Goal: Task Accomplishment & Management: Manage account settings

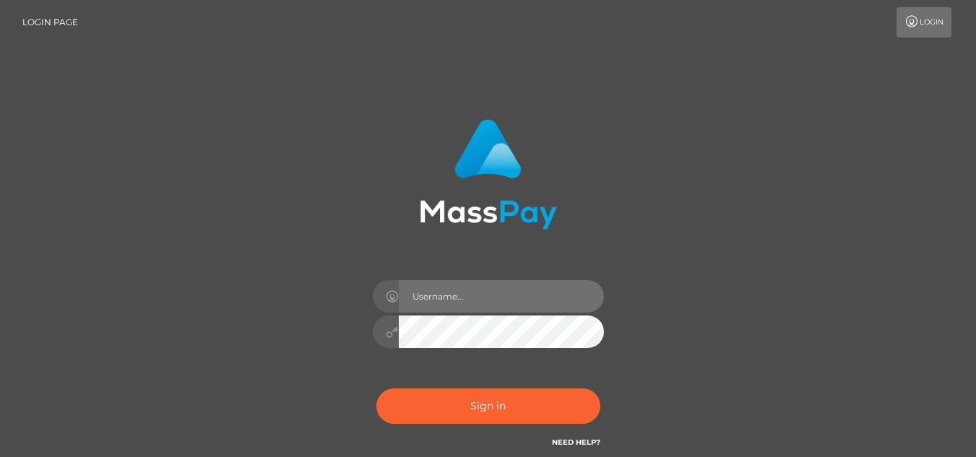
click at [441, 303] on input "text" at bounding box center [501, 296] width 205 height 33
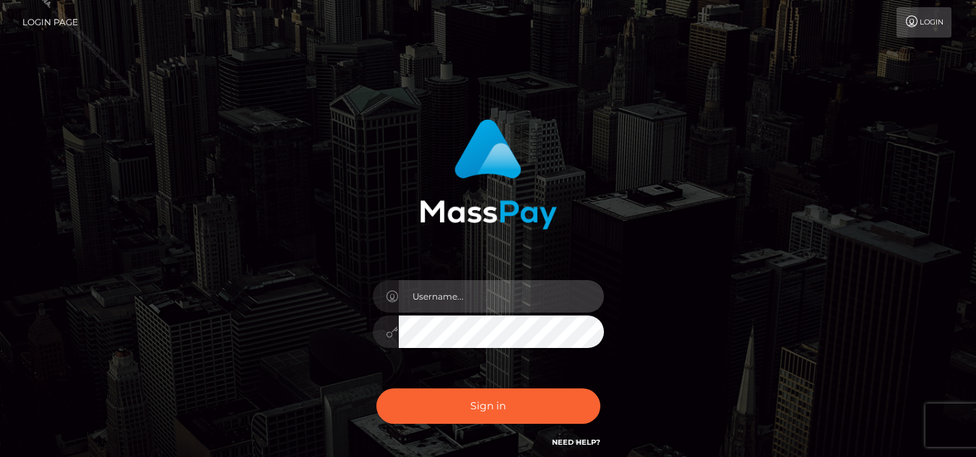
type input "Rhesa.Silversocial"
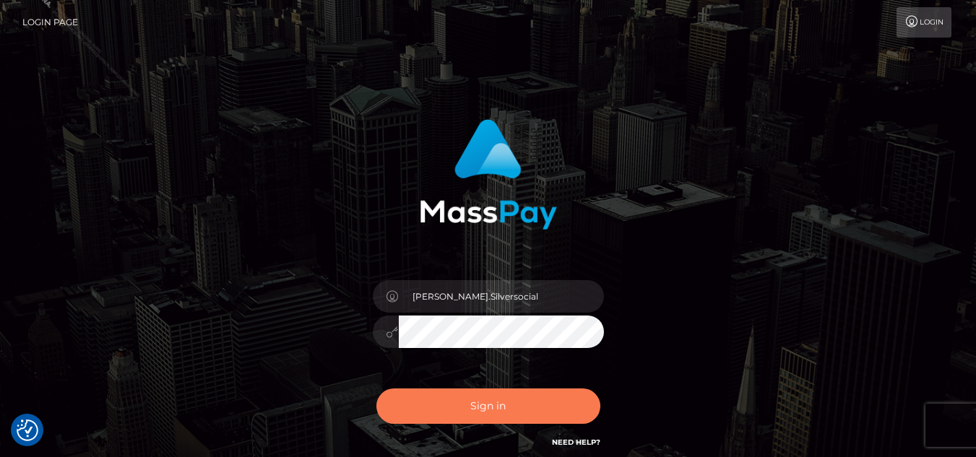
click at [489, 407] on button "Sign in" at bounding box center [488, 406] width 224 height 35
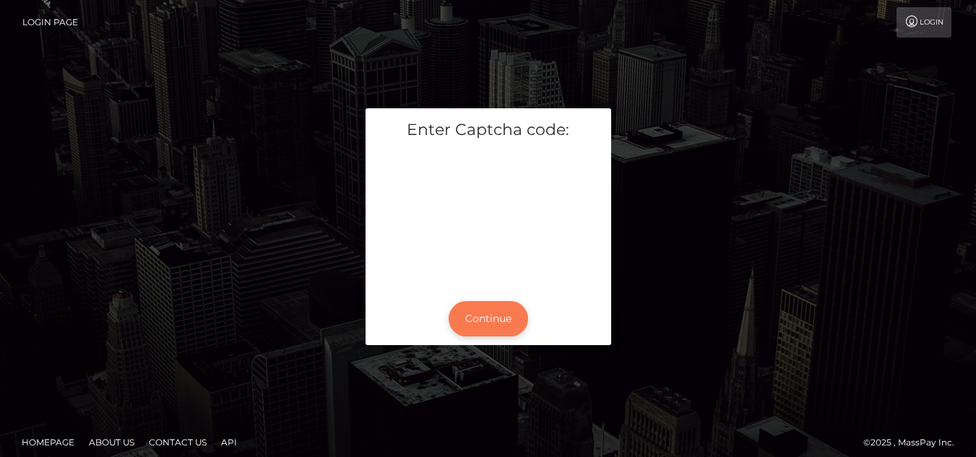
click at [488, 317] on button "Continue" at bounding box center [488, 318] width 79 height 35
